Goal: Information Seeking & Learning: Find specific page/section

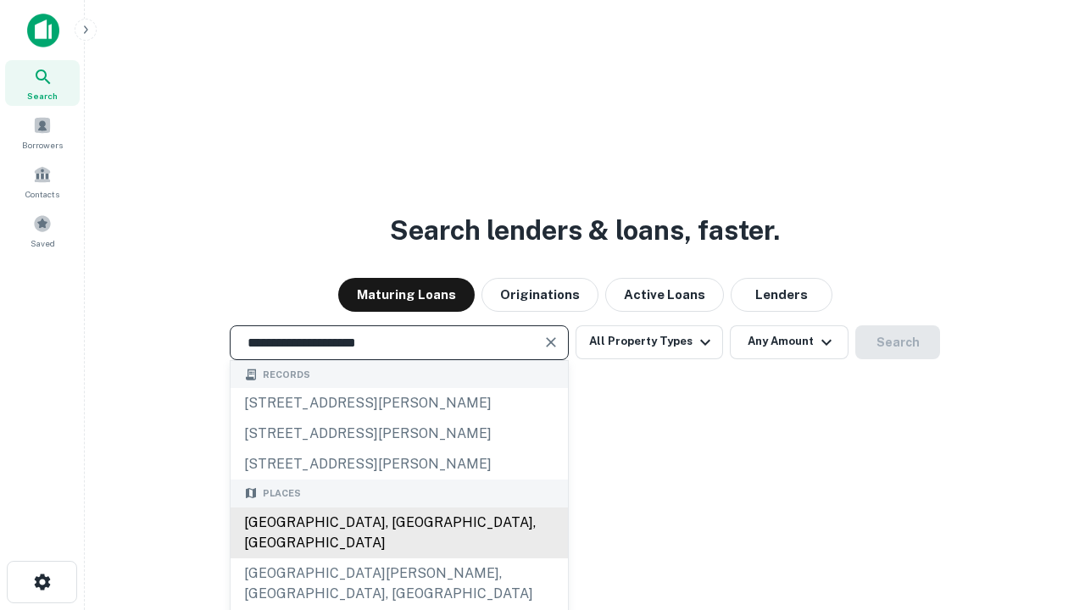
click at [398, 558] on div "[GEOGRAPHIC_DATA], [GEOGRAPHIC_DATA], [GEOGRAPHIC_DATA]" at bounding box center [398, 533] width 337 height 51
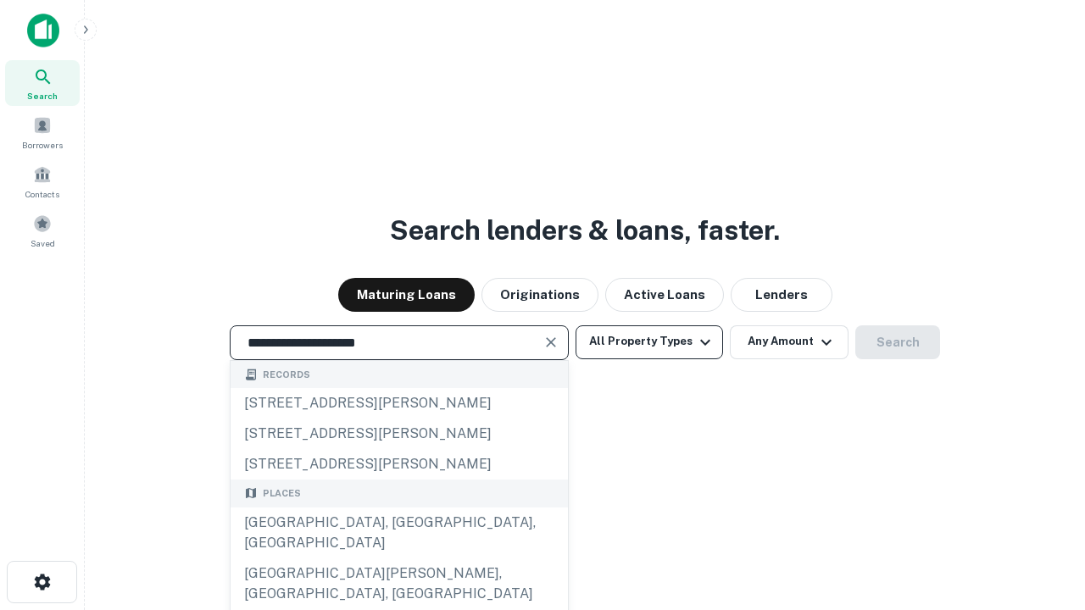
type input "**********"
click at [649, 341] on button "All Property Types" at bounding box center [648, 342] width 147 height 34
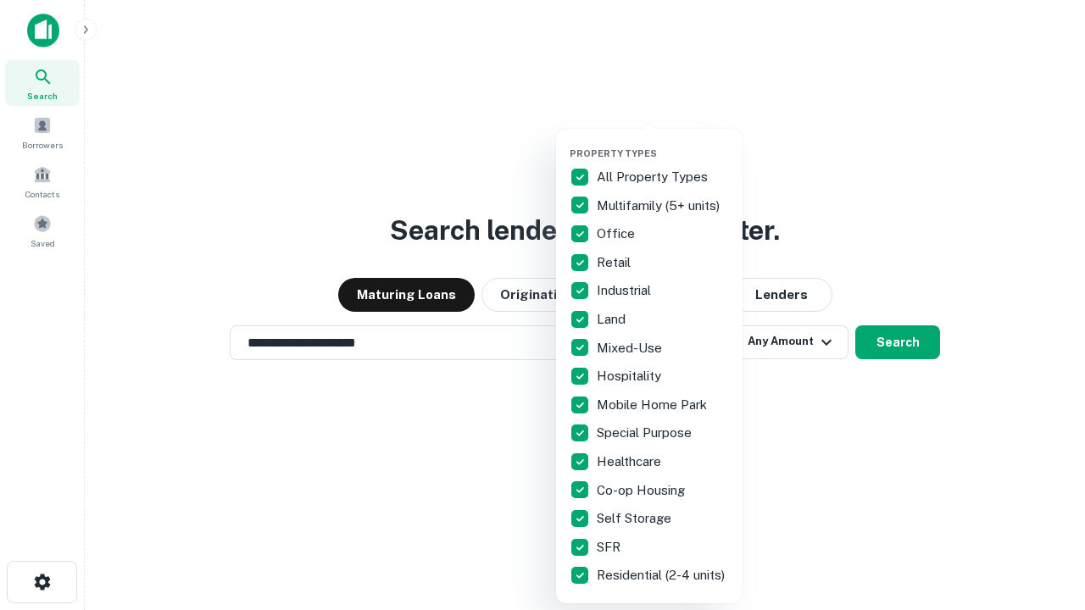
click at [663, 142] on button "button" at bounding box center [662, 142] width 186 height 1
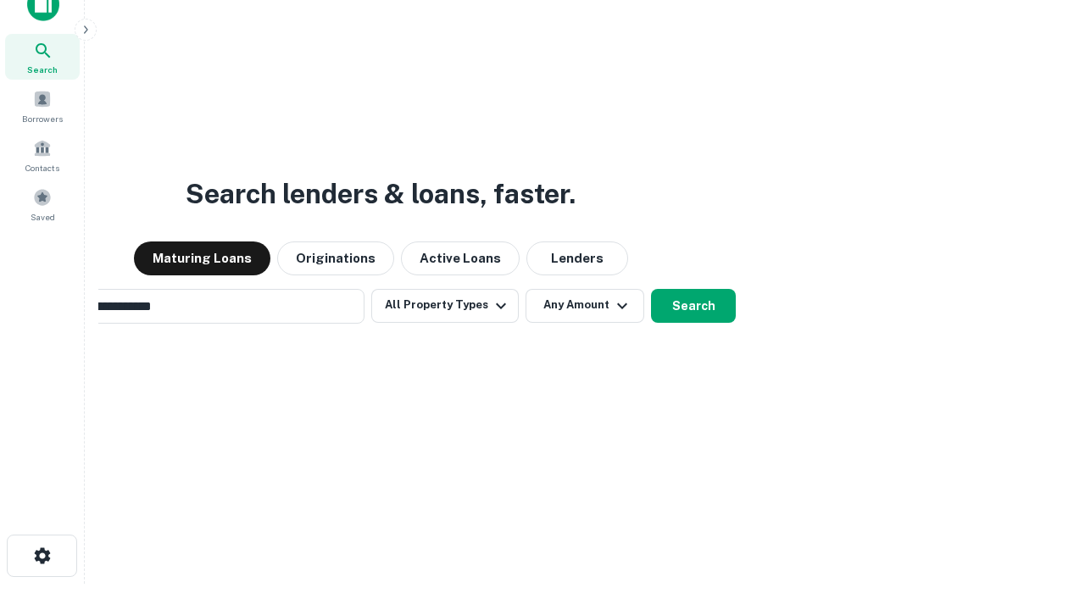
scroll to position [27, 0]
click at [525, 288] on button "Any Amount" at bounding box center [584, 305] width 119 height 34
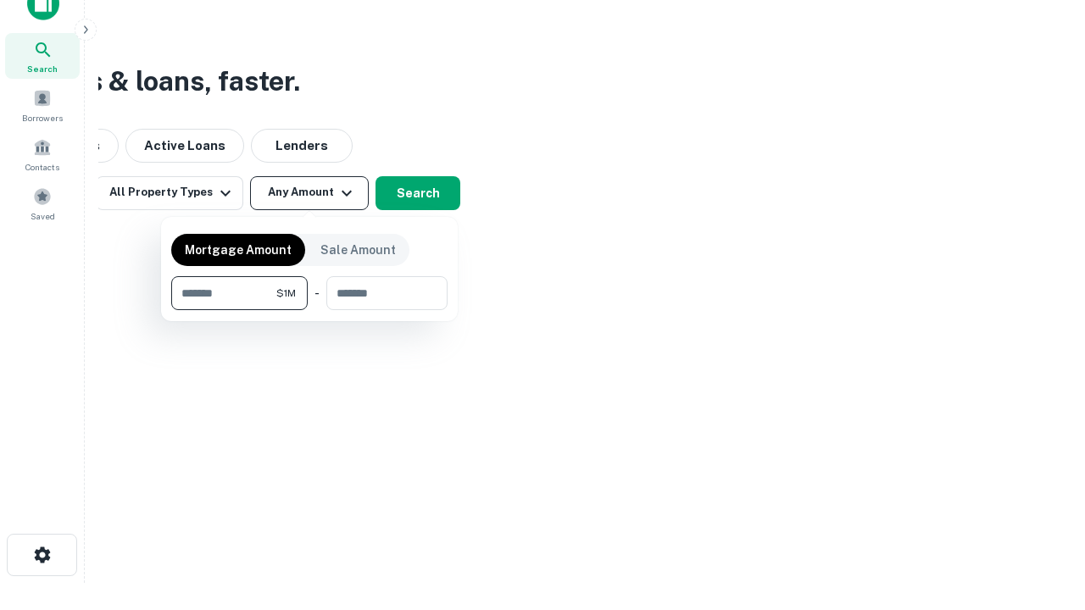
type input "*******"
click at [309, 310] on button "button" at bounding box center [309, 310] width 276 height 1
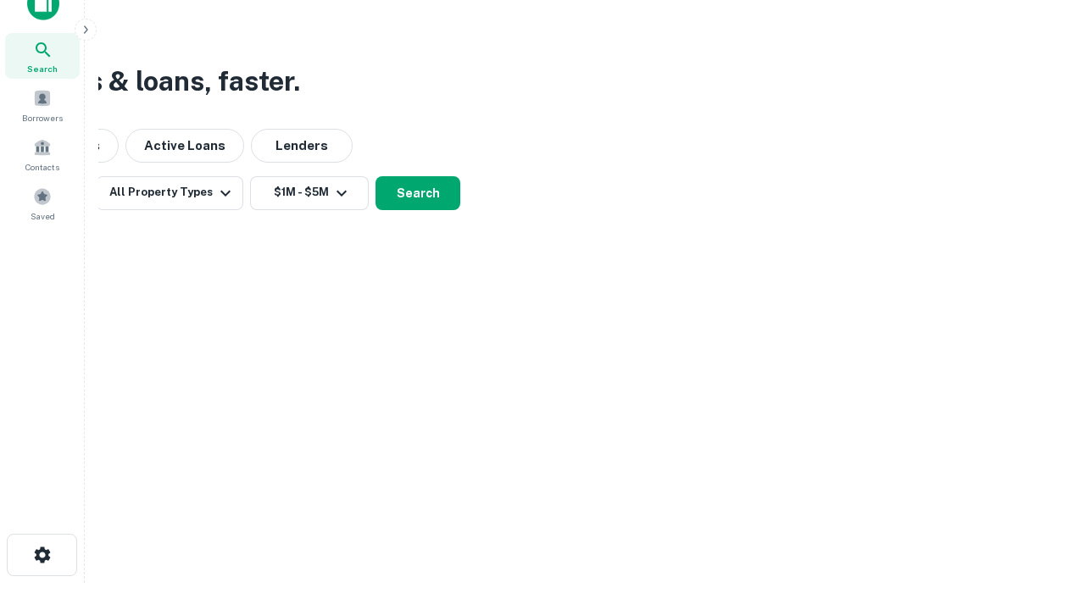
scroll to position [10, 313]
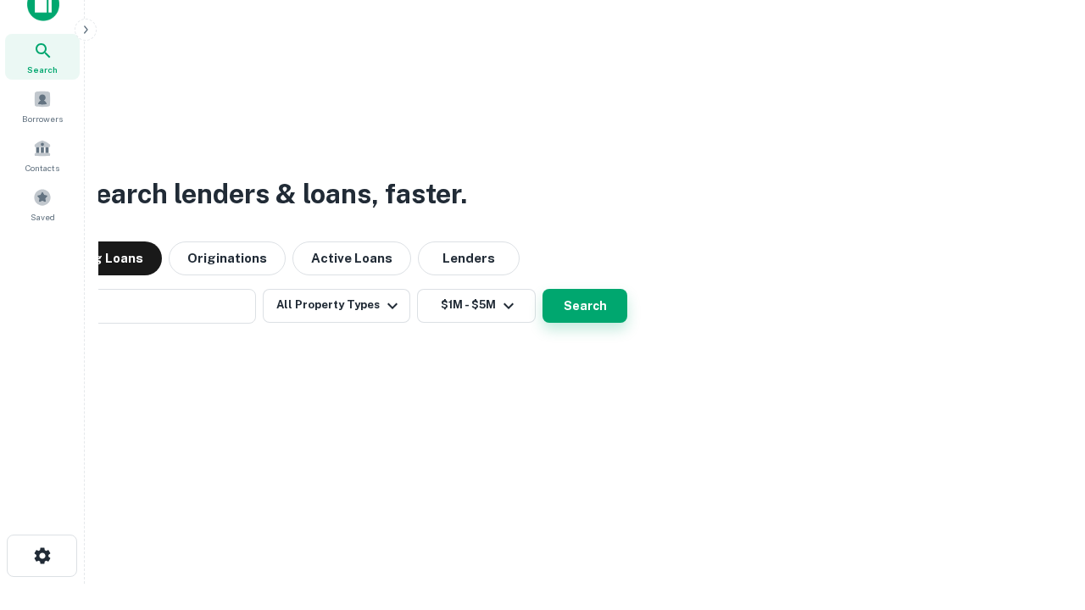
click at [542, 289] on button "Search" at bounding box center [584, 306] width 85 height 34
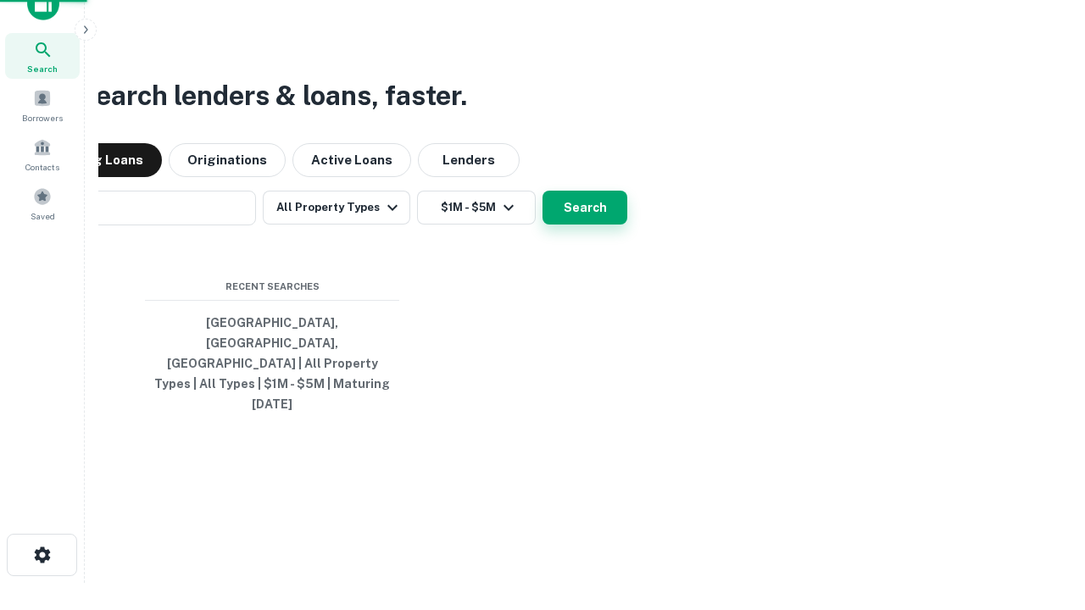
scroll to position [45, 480]
